Goal: Information Seeking & Learning: Learn about a topic

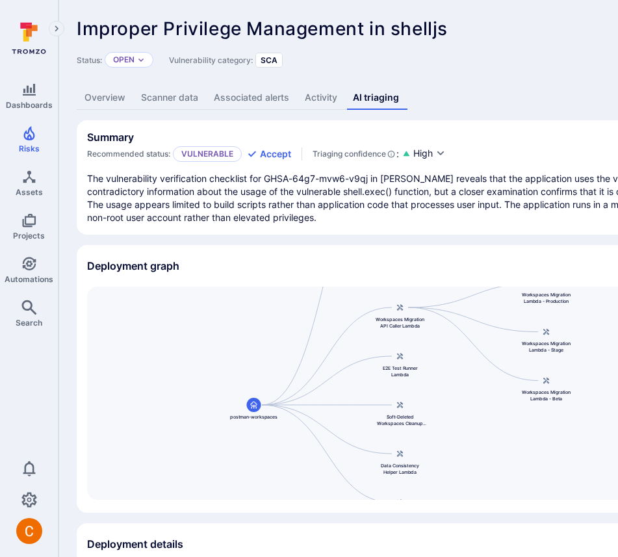
scroll to position [64, 0]
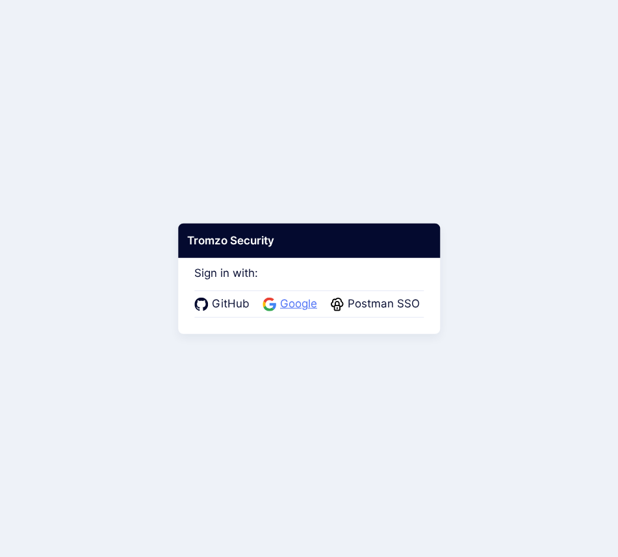
click at [294, 300] on span "Google" at bounding box center [298, 304] width 45 height 17
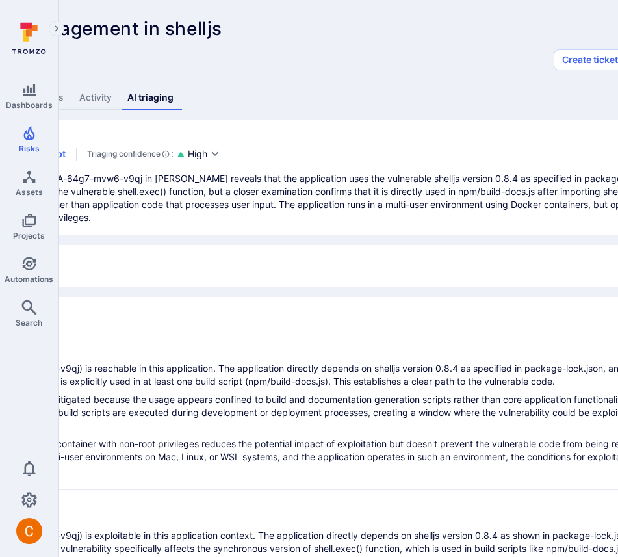
scroll to position [0, 318]
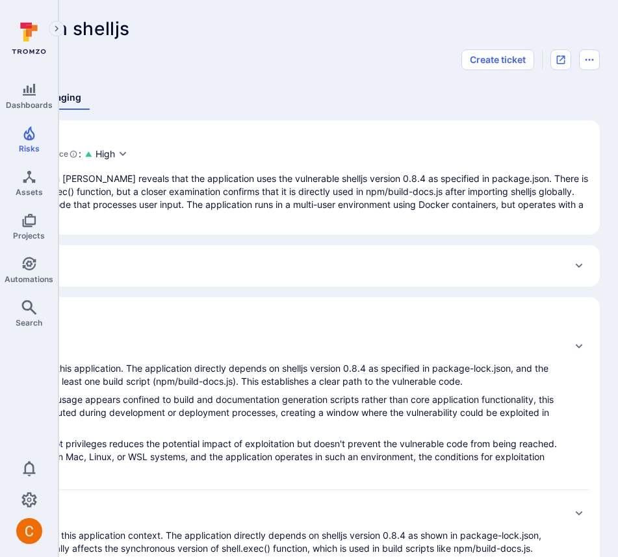
click at [383, 259] on div "Deployment details" at bounding box center [179, 265] width 820 height 21
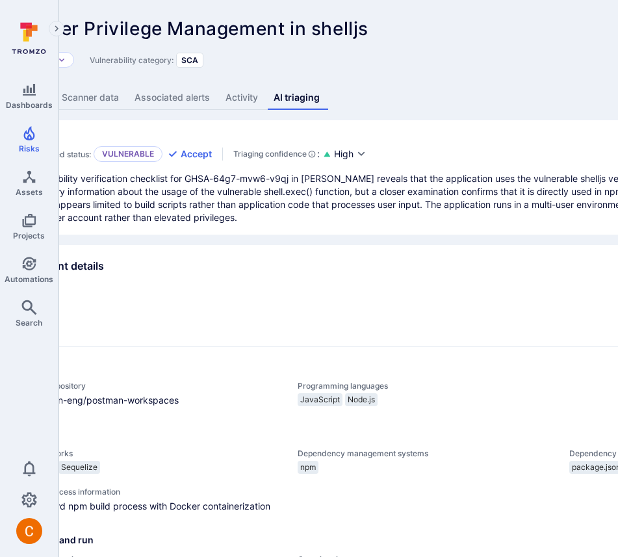
click at [286, 260] on div "Deployment details" at bounding box center [418, 265] width 820 height 21
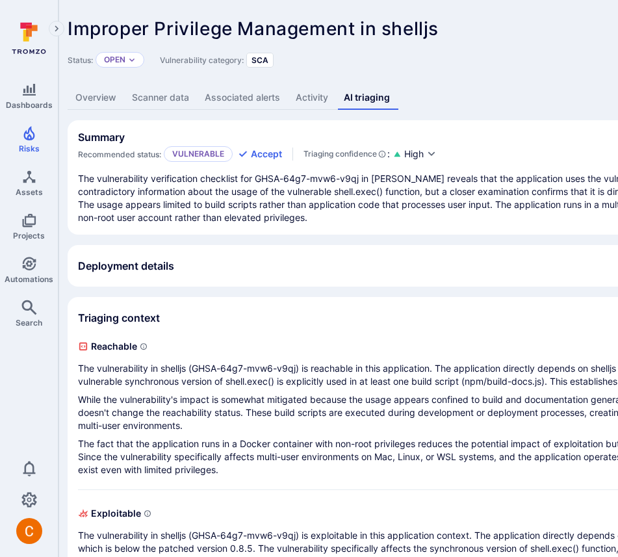
scroll to position [0, 0]
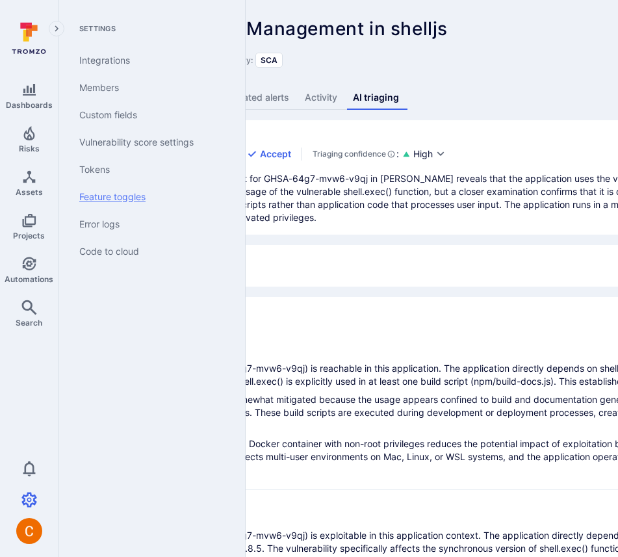
click at [137, 187] on link "Feature toggles" at bounding box center [149, 196] width 160 height 27
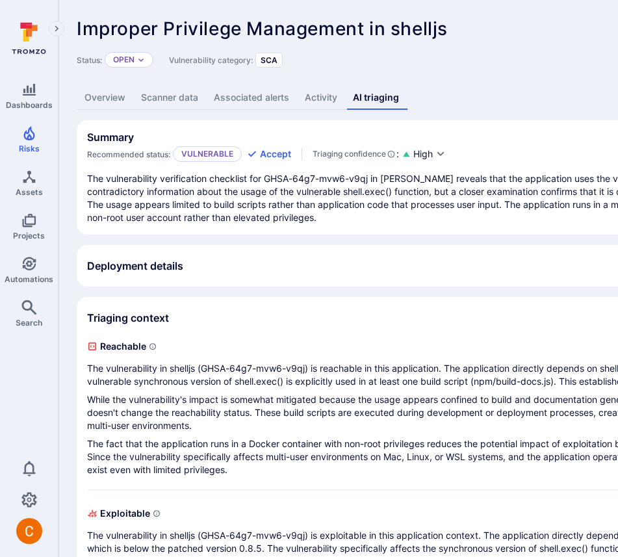
click at [508, 55] on div "Status: Open Vulnerability category: SCA Create ticket" at bounding box center [497, 59] width 841 height 21
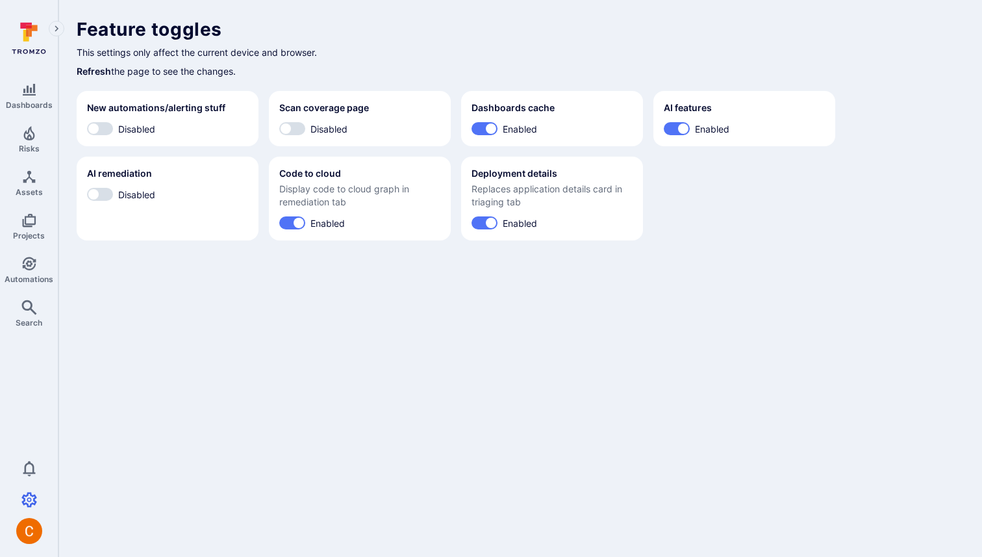
click at [555, 55] on p "This settings only affect the current device and browser." at bounding box center [520, 52] width 887 height 14
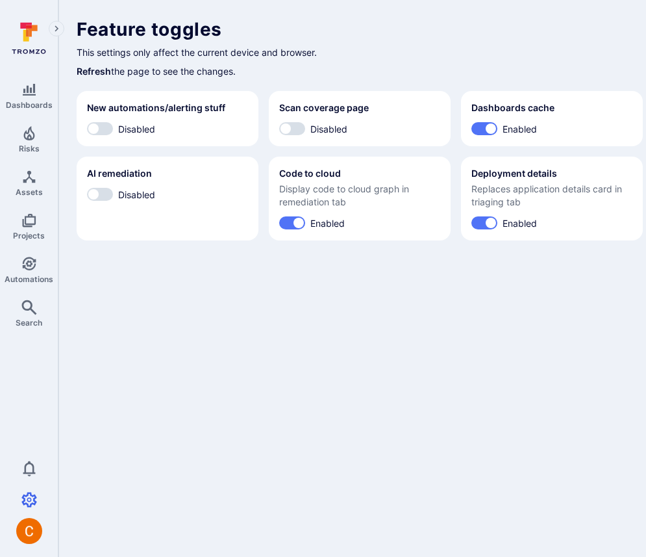
click at [288, 316] on body "Dashboards Risks Assets Projects Automations Search 0 Settings Integrations Mem…" at bounding box center [323, 278] width 646 height 557
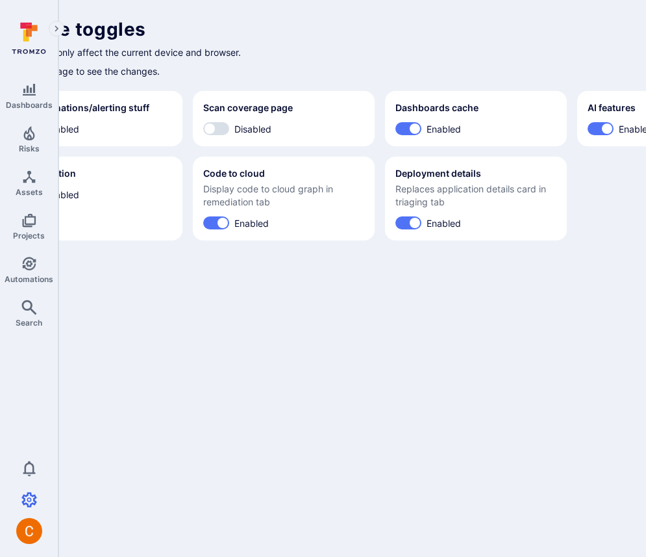
scroll to position [0, 51]
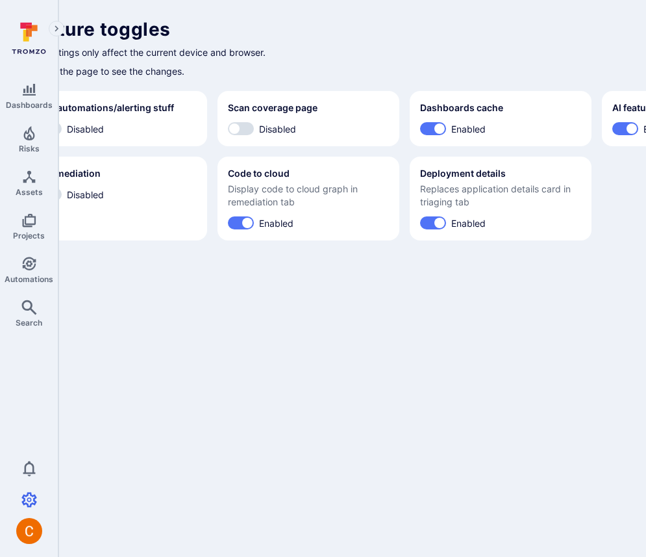
click at [288, 316] on body "Dashboards Risks Assets Projects Automations Search 0 Settings Integrations Mem…" at bounding box center [272, 278] width 646 height 557
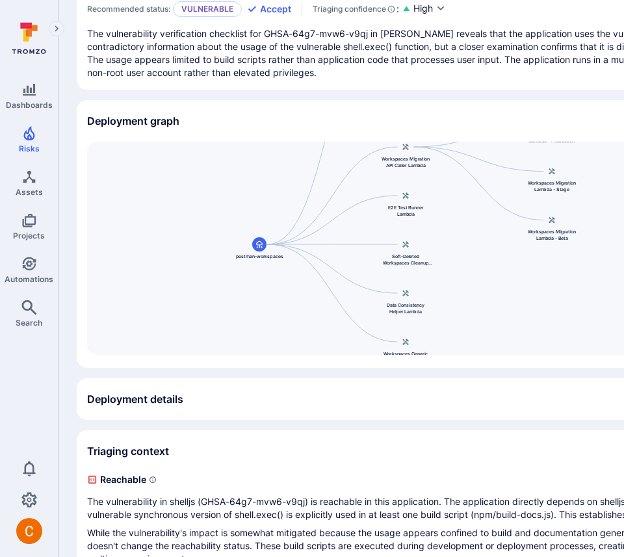
scroll to position [144, 0]
click at [402, 68] on p "The vulnerability verification checklist for GHSA-64g7-mvw6-v9qj in [PERSON_NAM…" at bounding box center [497, 54] width 820 height 52
click at [257, 249] on icon at bounding box center [259, 245] width 8 height 8
click at [262, 286] on div "Postman Workspaces Service postman-workspaces Workspaces Migration API Caller L…" at bounding box center [497, 248] width 820 height 213
click at [257, 252] on div at bounding box center [259, 245] width 14 height 14
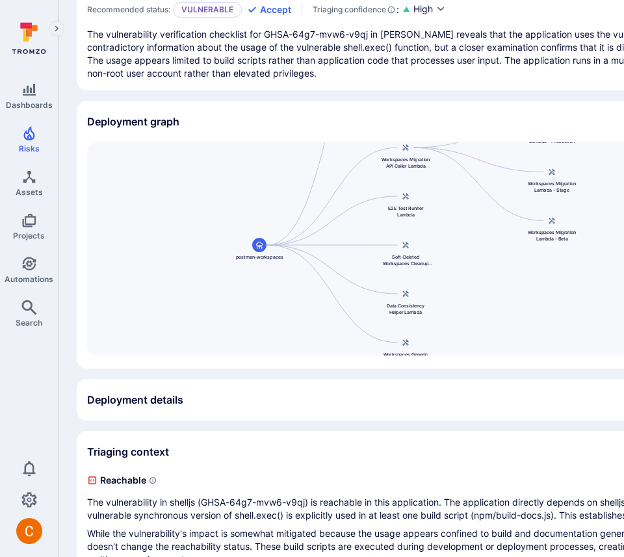
click at [203, 219] on div "Postman Workspaces Service postman-workspaces Workspaces Migration API Caller L…" at bounding box center [497, 248] width 820 height 213
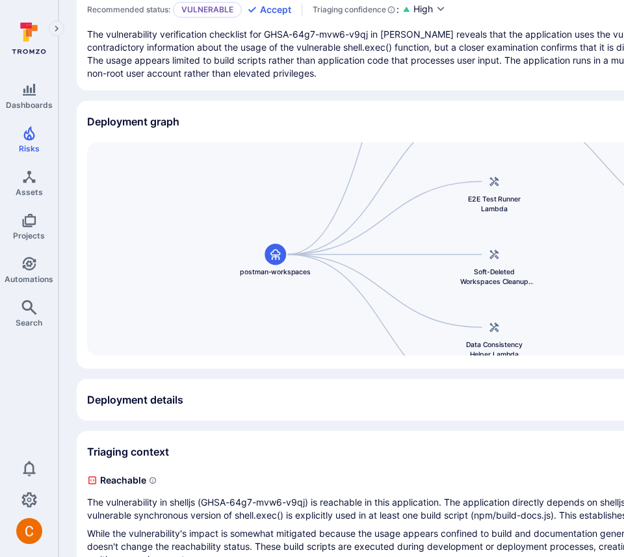
click at [227, 252] on div "Postman Workspaces Service postman-workspaces Workspaces Migration API Caller L…" at bounding box center [497, 248] width 820 height 213
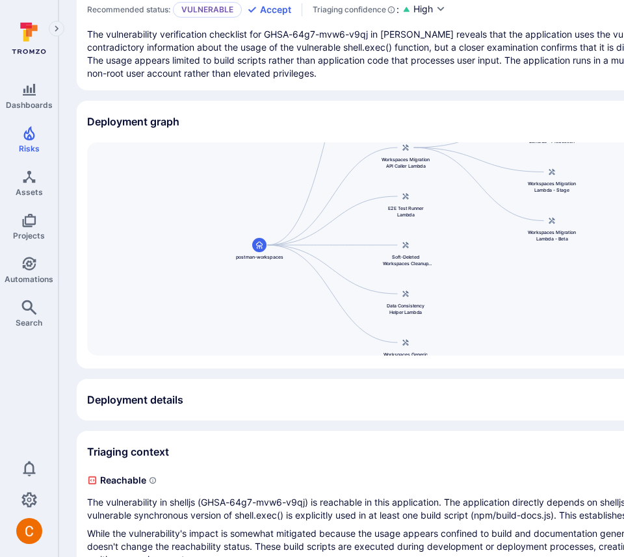
click at [263, 60] on p "The vulnerability verification checklist for GHSA-64g7-mvw6-v9qj in [PERSON_NAM…" at bounding box center [497, 54] width 820 height 52
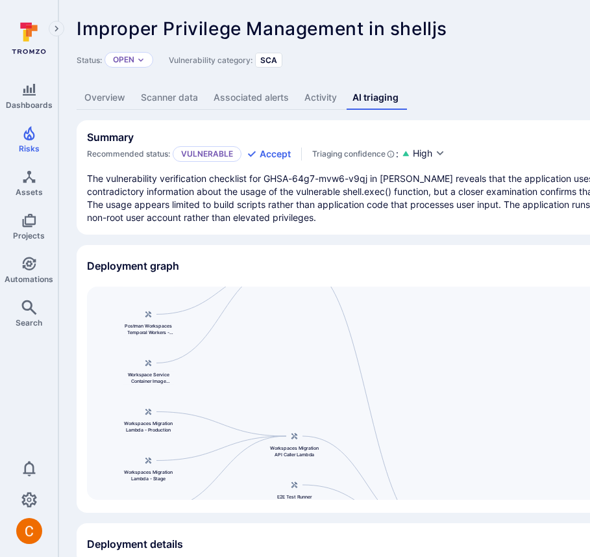
drag, startPoint x: 307, startPoint y: 399, endPoint x: 420, endPoint y: 550, distance: 188.0
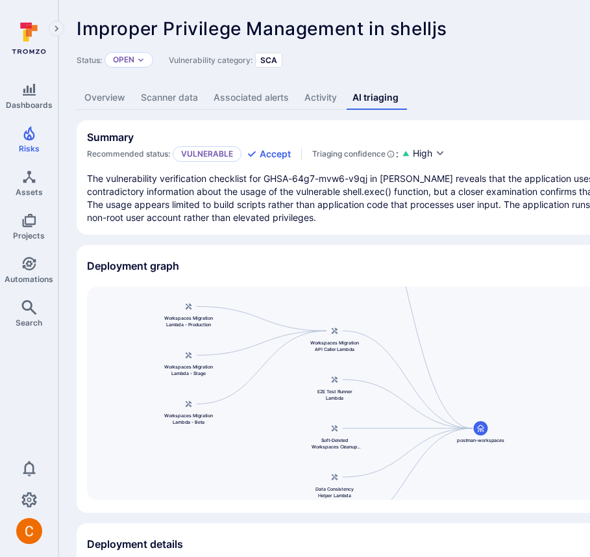
drag, startPoint x: 448, startPoint y: 414, endPoint x: 490, endPoint y: 303, distance: 119.1
click at [490, 303] on section "Deployment graph View full size Postman Workspaces Service postman-workspaces W…" at bounding box center [497, 379] width 841 height 268
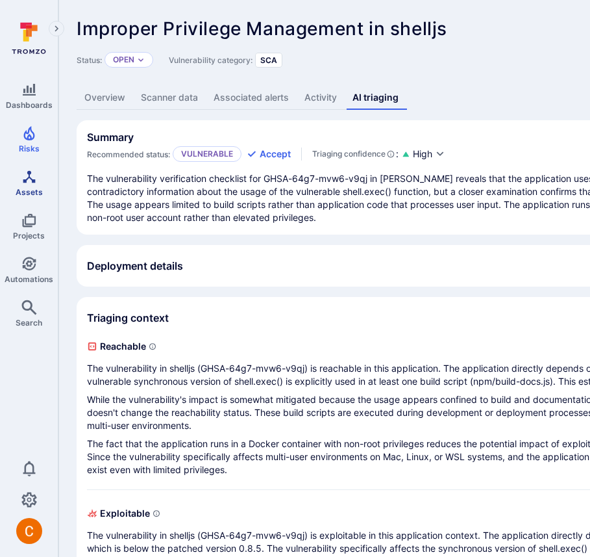
click at [28, 176] on icon "Assets" at bounding box center [29, 176] width 12 height 12
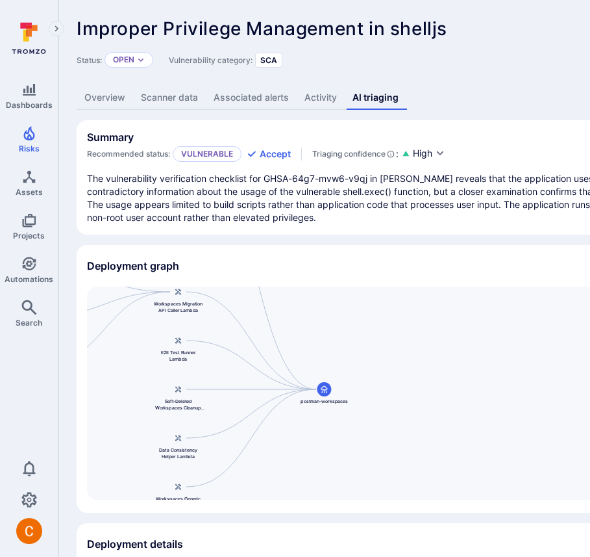
click at [103, 101] on link "Overview" at bounding box center [105, 98] width 57 height 24
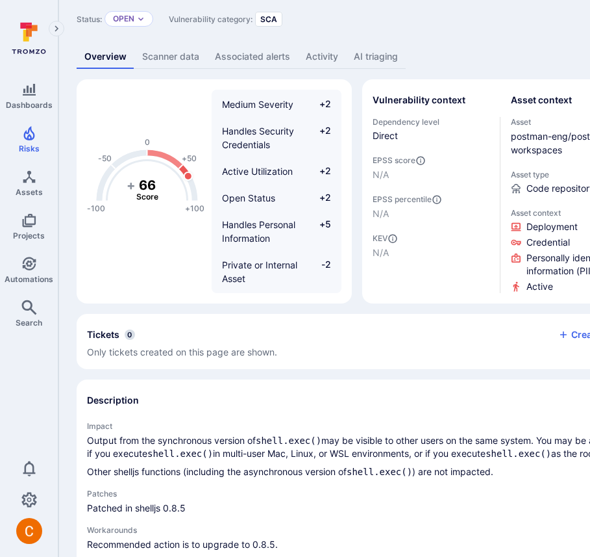
scroll to position [41, 313]
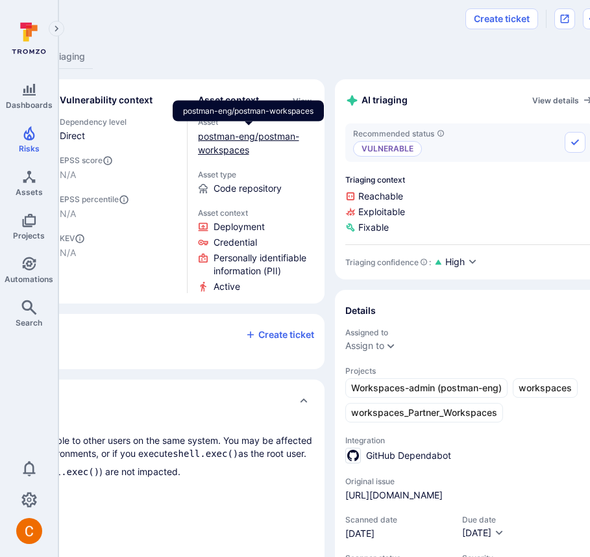
click at [227, 140] on link "postman-eng/postman-workspaces" at bounding box center [248, 143] width 101 height 25
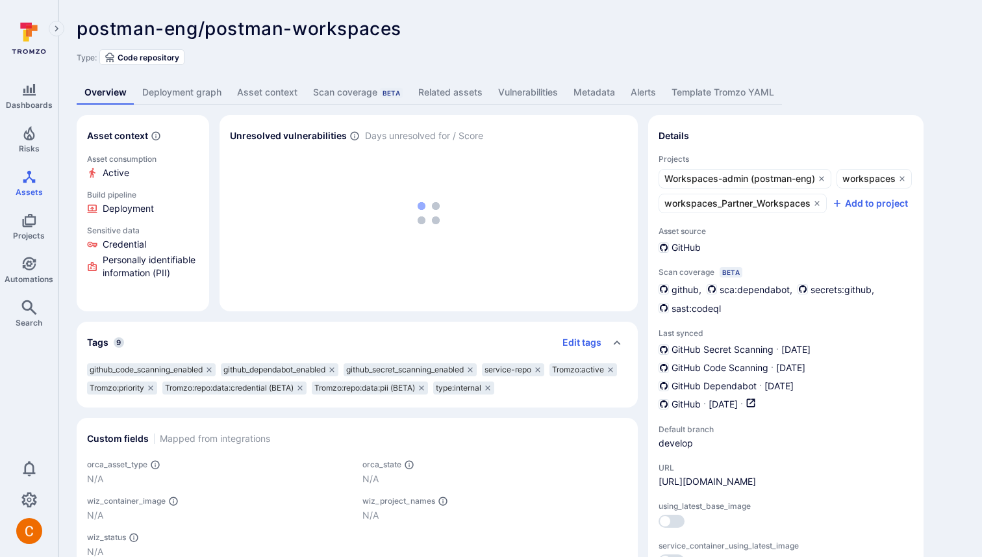
click at [155, 86] on link "Deployment graph" at bounding box center [181, 93] width 95 height 24
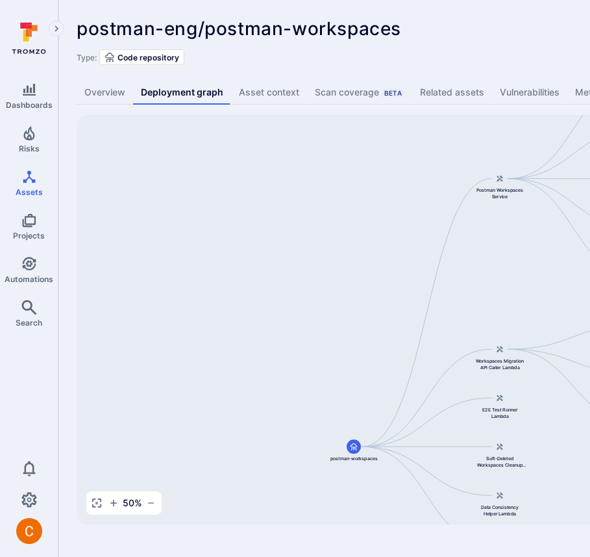
click at [430, 45] on div "postman-eng/postman-workspaces ... Show more Type: Code repository" at bounding box center [497, 41] width 841 height 47
click at [496, 24] on div "postman-eng/postman-workspaces ... Show more" at bounding box center [404, 28] width 655 height 21
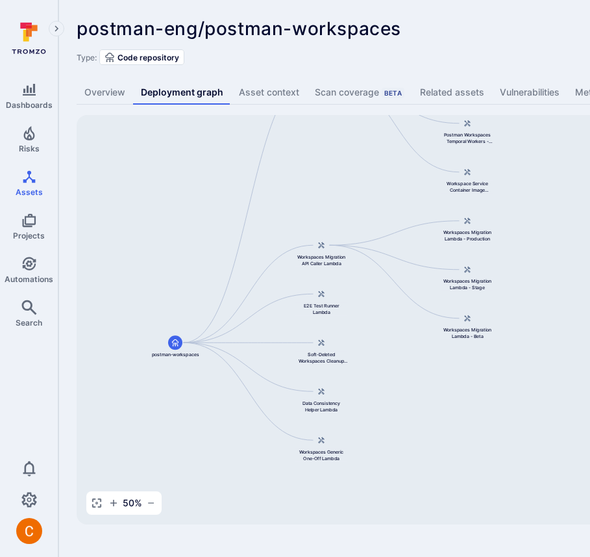
drag, startPoint x: 531, startPoint y: 246, endPoint x: 353, endPoint y: 142, distance: 206.7
click at [353, 142] on div "Postman Workspaces Service postman-workspaces Workspaces Migration API Caller L…" at bounding box center [500, 319] width 847 height 409
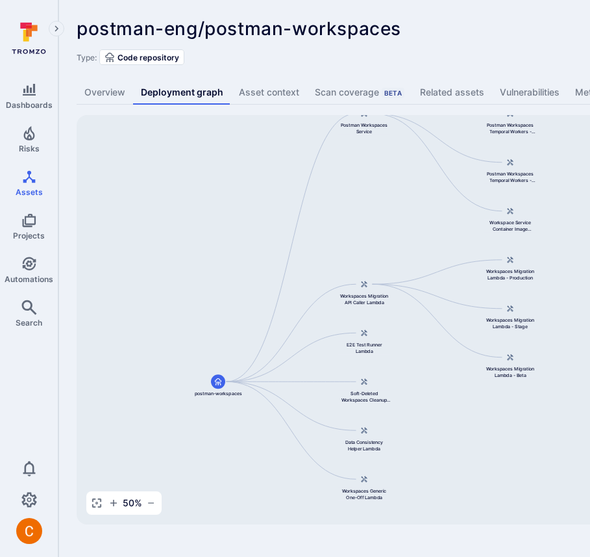
drag, startPoint x: 347, startPoint y: 156, endPoint x: 389, endPoint y: 196, distance: 58.3
click at [389, 196] on div "Postman Workspaces Service postman-workspaces Workspaces Migration API Caller L…" at bounding box center [500, 319] width 847 height 409
click at [302, 50] on div "Type: Code repository" at bounding box center [497, 57] width 841 height 16
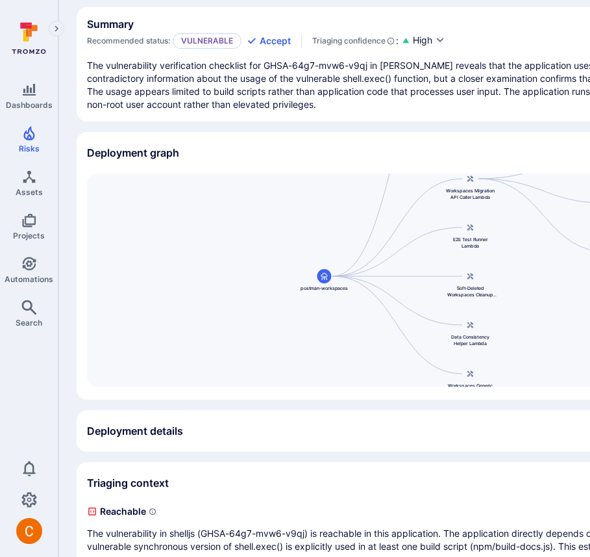
scroll to position [116, 0]
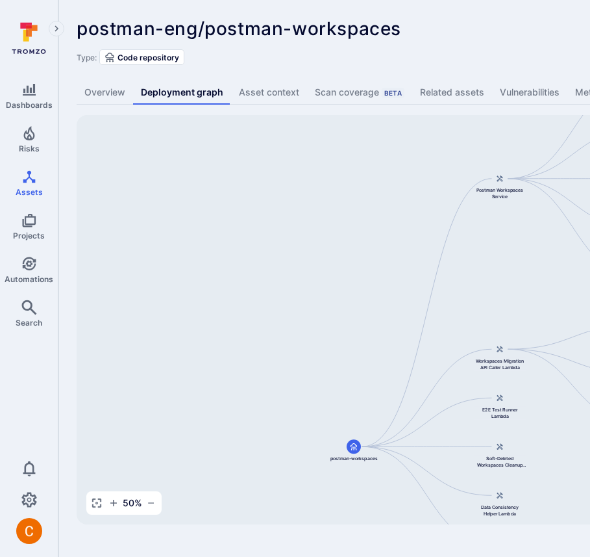
click at [411, 58] on div "Type: Code repository" at bounding box center [497, 57] width 841 height 16
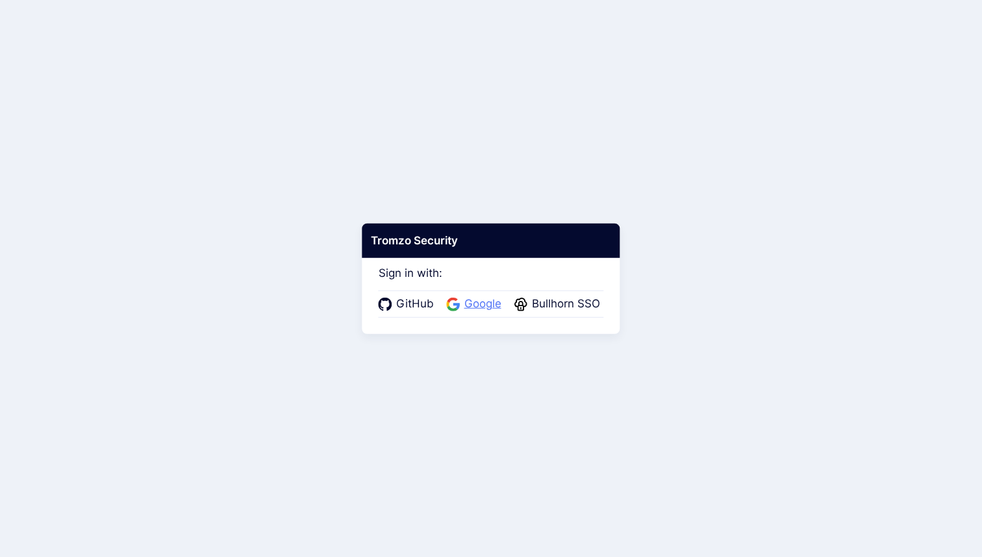
click at [470, 297] on span "Google" at bounding box center [483, 304] width 45 height 17
